Goal: Task Accomplishment & Management: Use online tool/utility

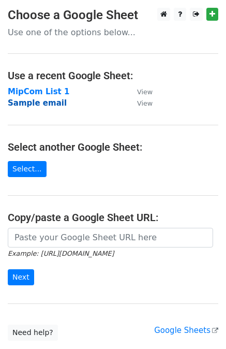
click at [44, 101] on strong "Sample email" at bounding box center [37, 102] width 59 height 9
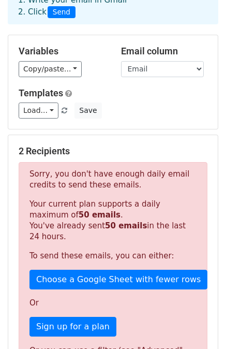
scroll to position [59, 0]
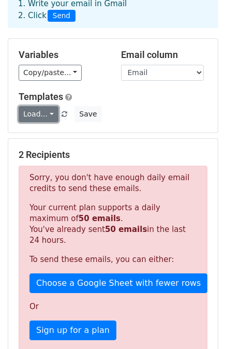
click at [50, 116] on link "Load..." at bounding box center [39, 114] width 40 height 16
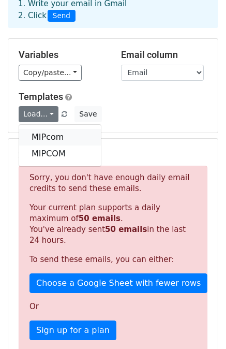
click at [49, 142] on link "MIPcom" at bounding box center [60, 137] width 82 height 17
